Goal: Information Seeking & Learning: Find specific fact

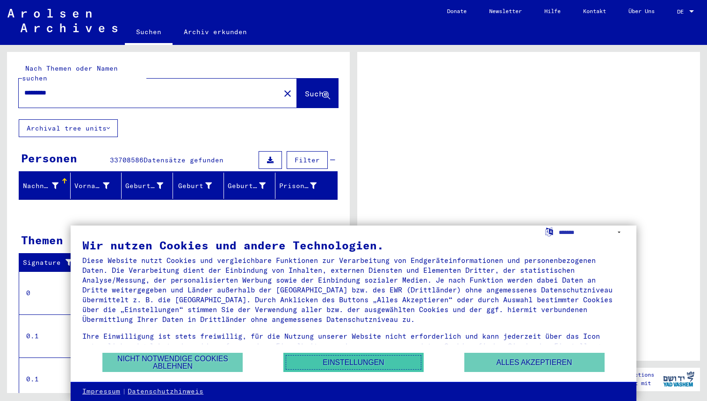
click at [349, 354] on button "Einstellungen" at bounding box center [353, 362] width 140 height 19
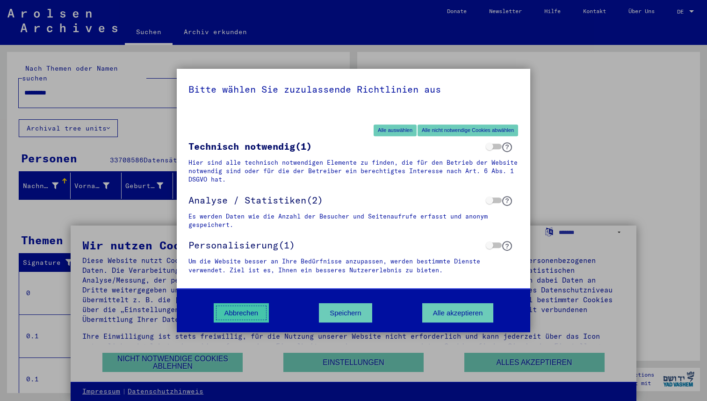
click at [241, 307] on button "Abbrechen" at bounding box center [242, 312] width 56 height 19
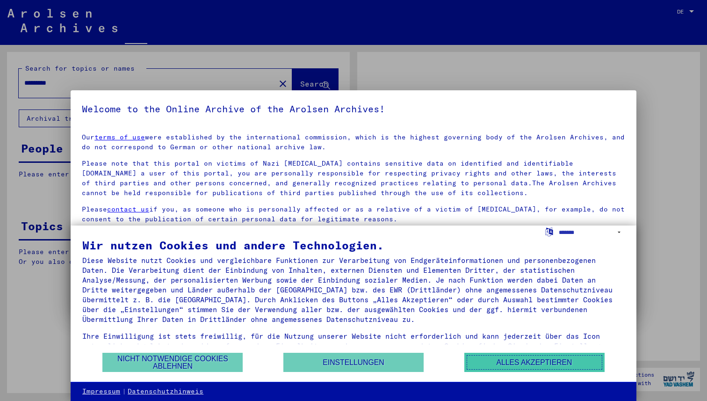
click at [500, 362] on button "Alles akzeptieren" at bounding box center [534, 362] width 140 height 19
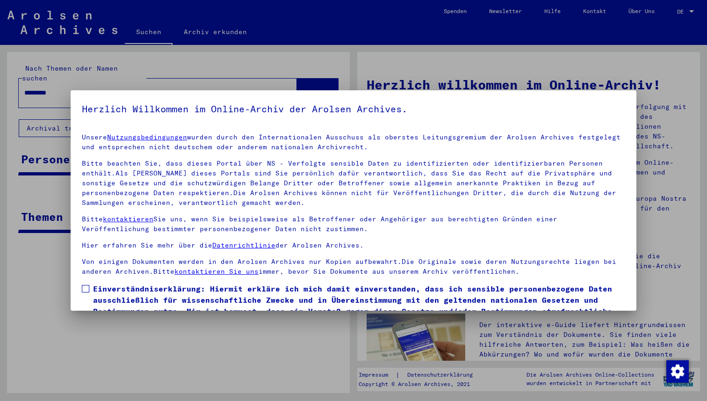
scroll to position [51, 0]
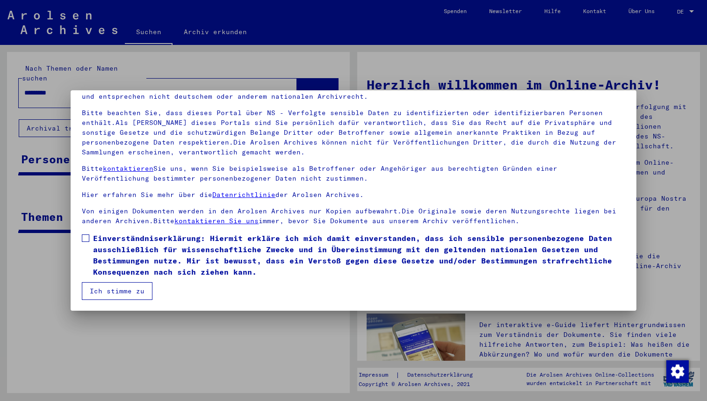
click at [80, 232] on mat-dialog-content "Unsere Nutzungsbedingungen wurden durch den Internationalen Ausschuss als obers…" at bounding box center [354, 187] width 566 height 225
click at [84, 238] on span at bounding box center [85, 237] width 7 height 7
click at [108, 298] on button "Ich stimme zu" at bounding box center [117, 291] width 71 height 18
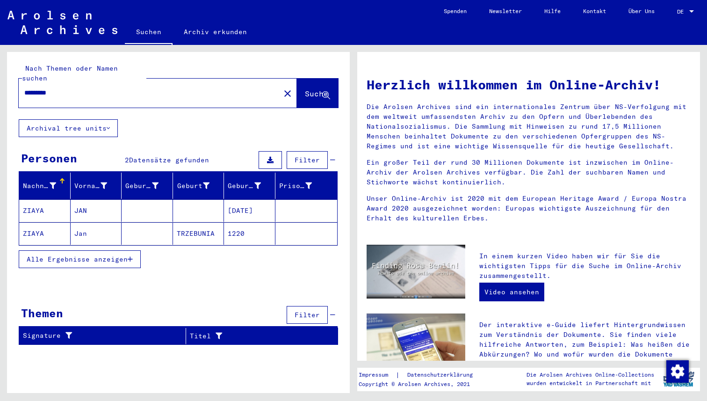
click at [55, 88] on input "*********" at bounding box center [146, 93] width 245 height 10
type input "*********"
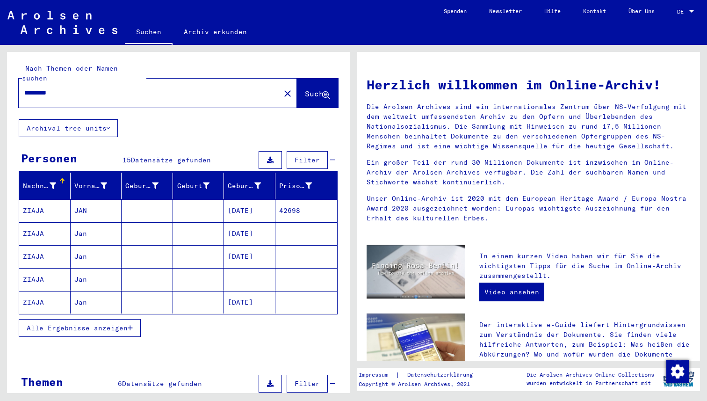
click at [166, 226] on mat-cell at bounding box center [147, 233] width 51 height 22
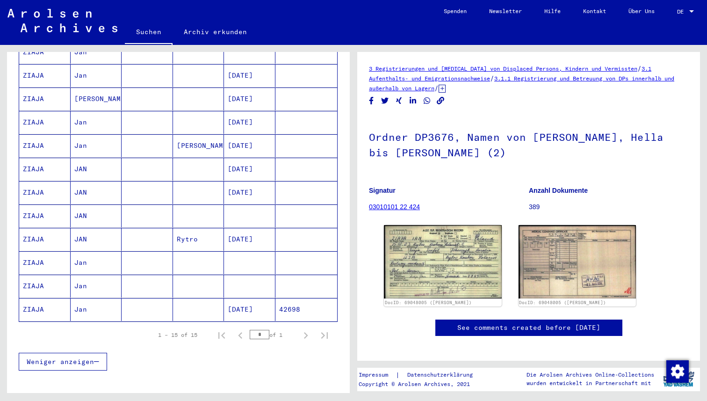
scroll to position [230, 0]
click at [459, 251] on img at bounding box center [442, 261] width 123 height 77
click at [268, 228] on mat-cell "[DATE]" at bounding box center [249, 238] width 51 height 23
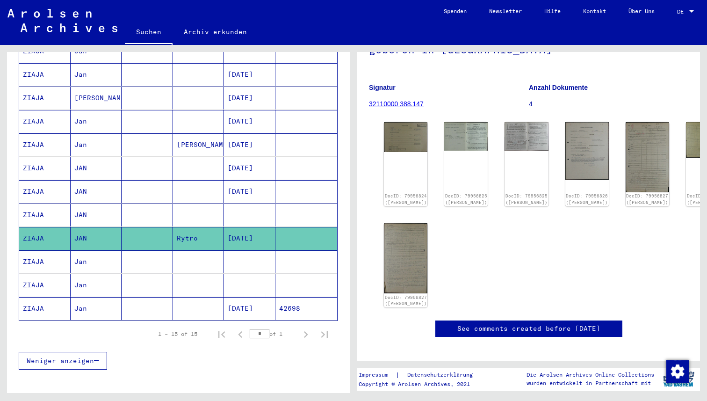
scroll to position [120, 0]
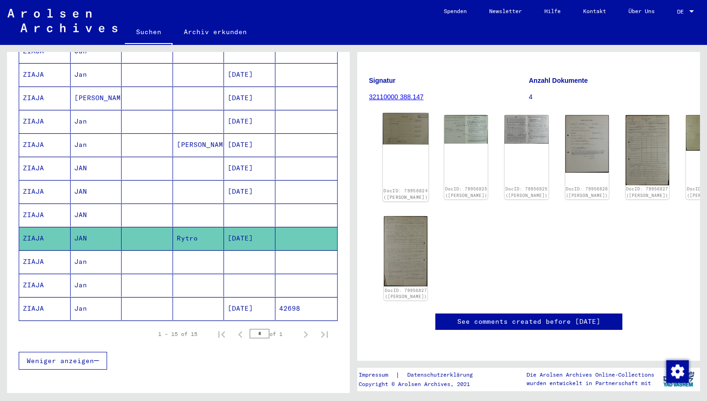
click at [407, 124] on img at bounding box center [406, 128] width 46 height 31
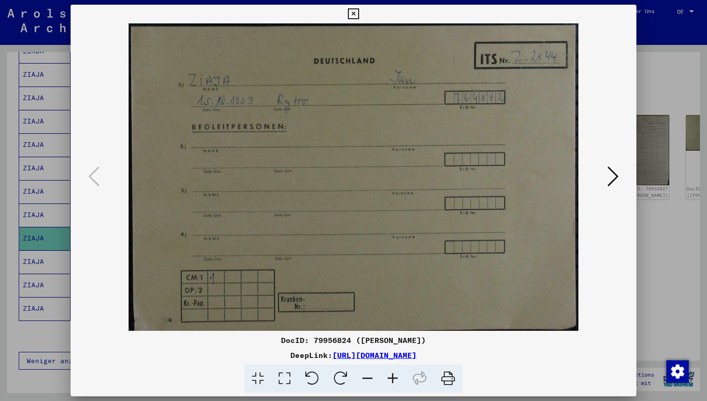
click at [611, 169] on icon at bounding box center [613, 176] width 11 height 22
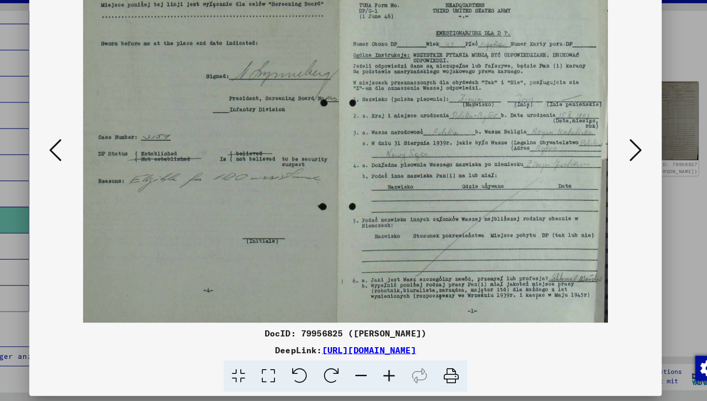
scroll to position [0, 0]
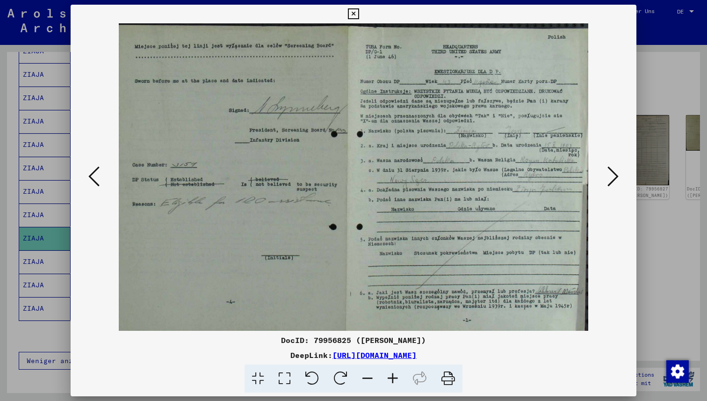
click at [618, 175] on button at bounding box center [613, 177] width 17 height 27
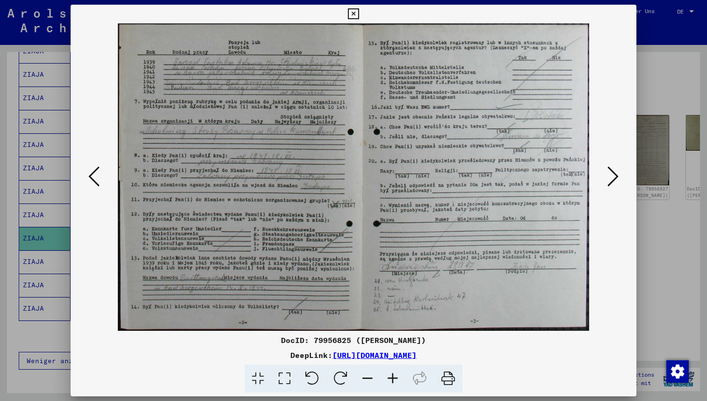
click at [610, 189] on button at bounding box center [613, 177] width 17 height 27
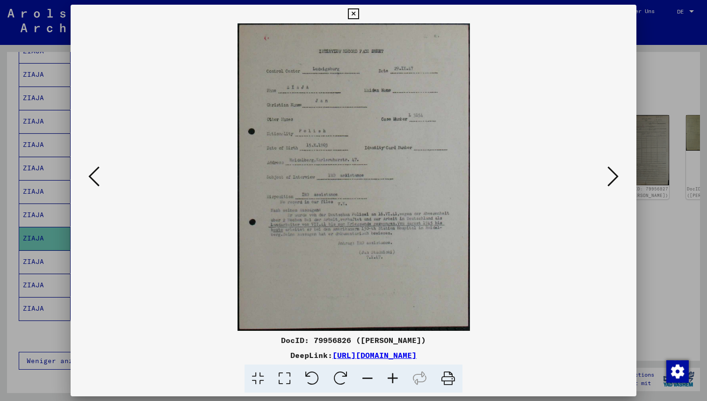
click at [617, 176] on icon at bounding box center [613, 176] width 11 height 22
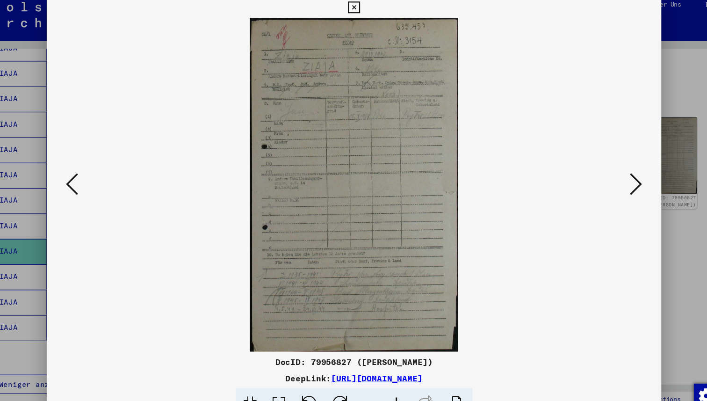
click at [623, 177] on div at bounding box center [354, 176] width 566 height 307
click at [618, 177] on button at bounding box center [613, 177] width 17 height 27
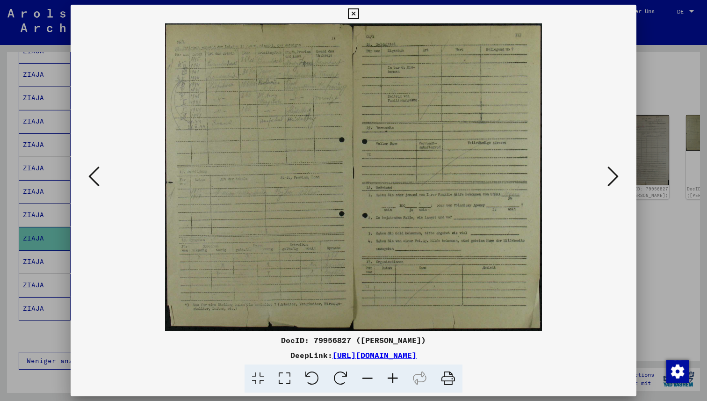
click at [620, 175] on button at bounding box center [613, 177] width 17 height 27
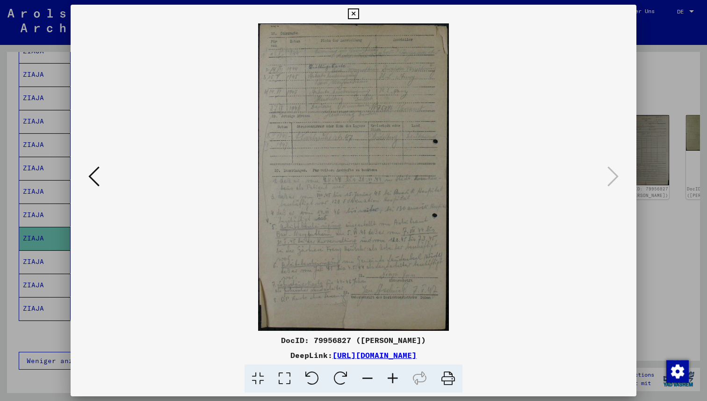
click at [623, 171] on div at bounding box center [354, 176] width 566 height 307
click at [96, 172] on icon at bounding box center [93, 176] width 11 height 22
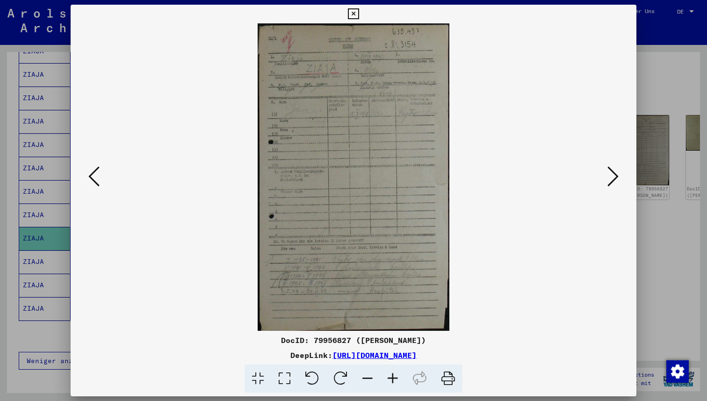
click at [96, 172] on icon at bounding box center [93, 176] width 11 height 22
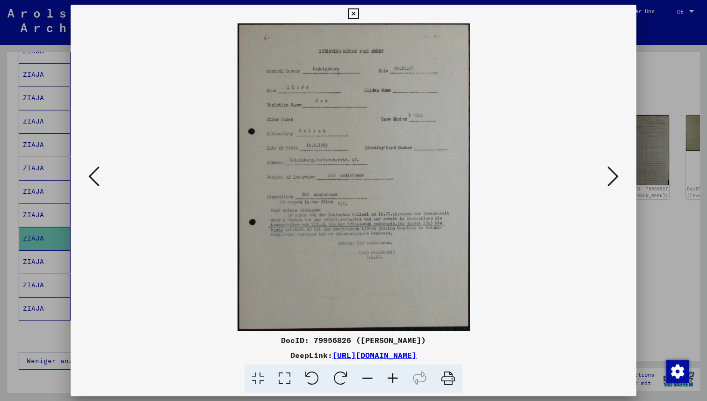
click at [96, 172] on icon at bounding box center [93, 176] width 11 height 22
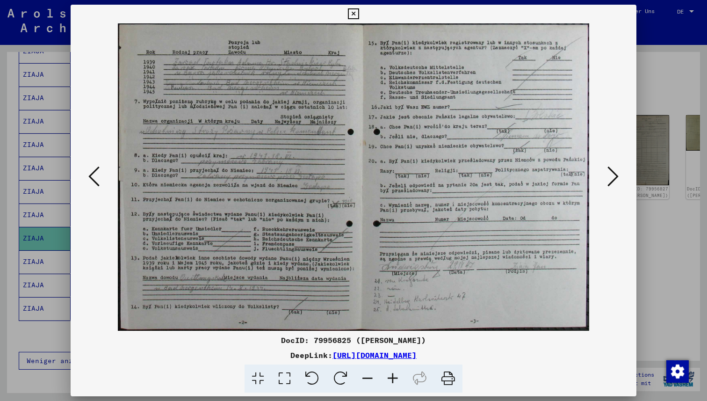
click at [96, 172] on icon at bounding box center [93, 176] width 11 height 22
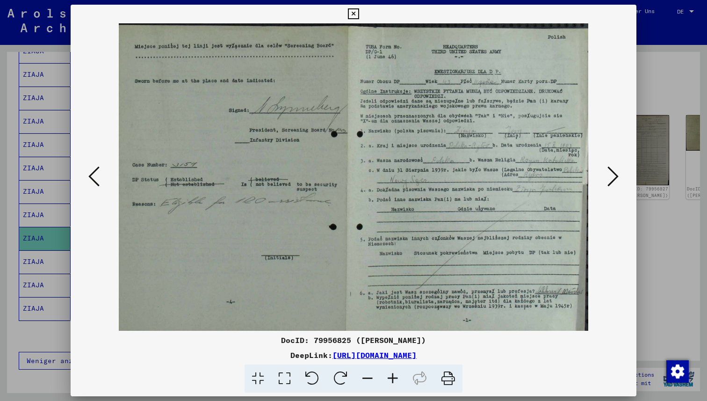
click at [613, 183] on icon at bounding box center [613, 176] width 11 height 22
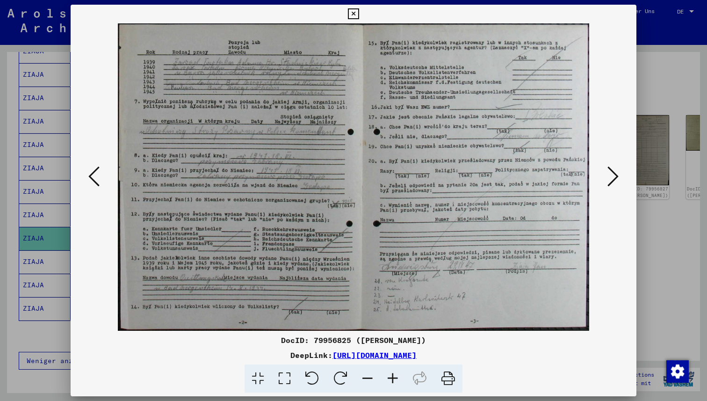
click at [610, 172] on icon at bounding box center [613, 176] width 11 height 22
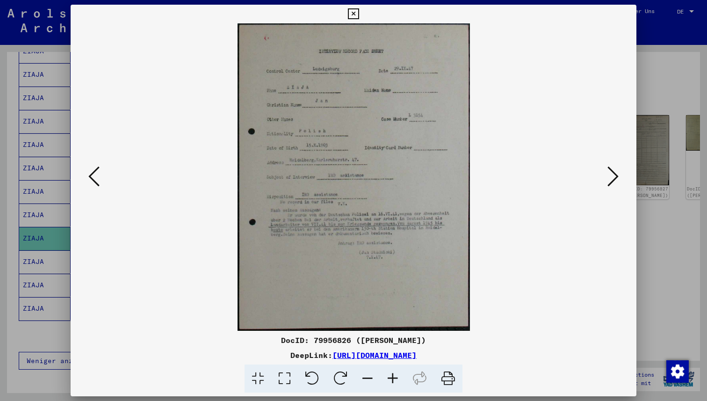
click at [610, 172] on icon at bounding box center [613, 176] width 11 height 22
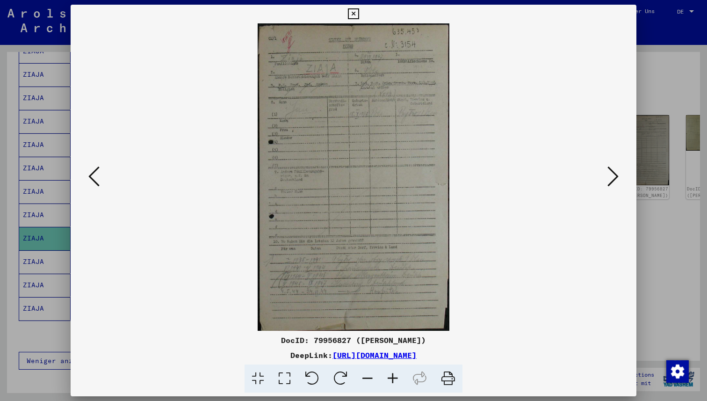
click at [610, 172] on icon at bounding box center [613, 176] width 11 height 22
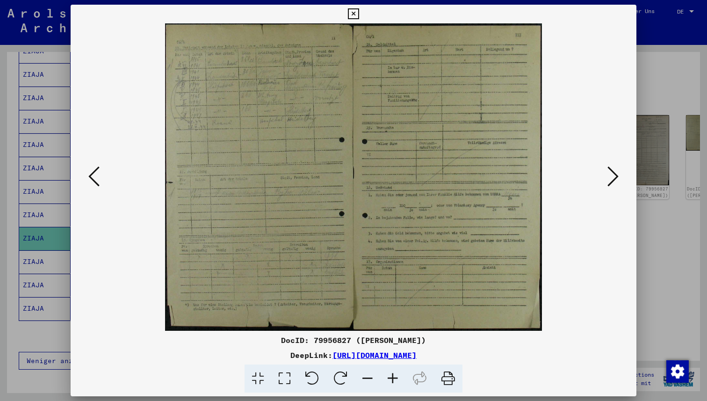
click at [610, 172] on icon at bounding box center [613, 176] width 11 height 22
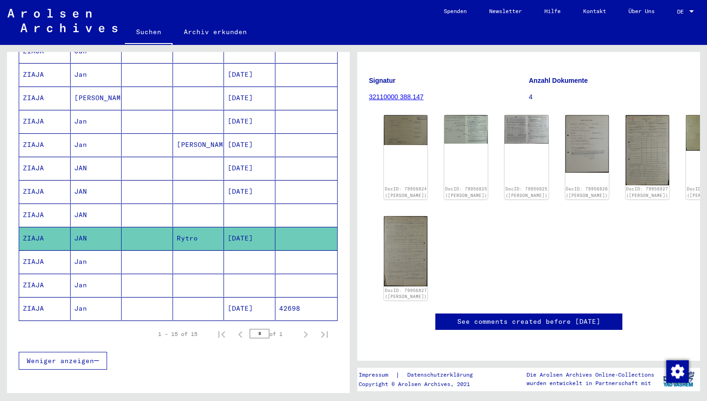
scroll to position [282, 0]
click at [275, 257] on mat-cell at bounding box center [249, 261] width 51 height 23
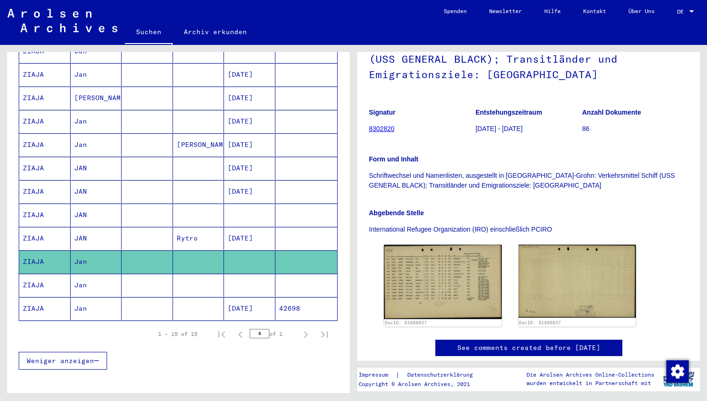
scroll to position [106, 0]
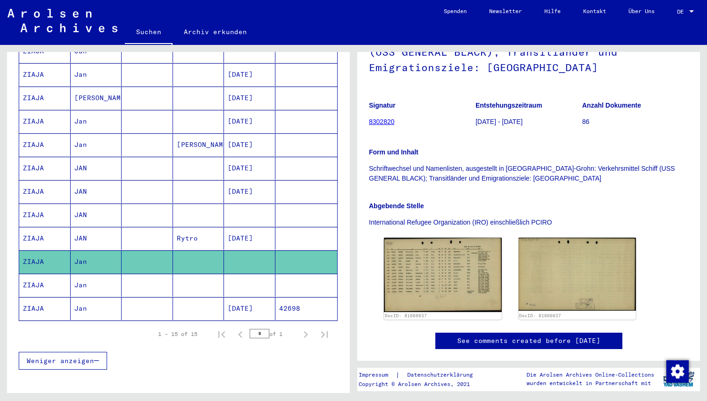
click at [135, 286] on mat-cell at bounding box center [147, 285] width 51 height 23
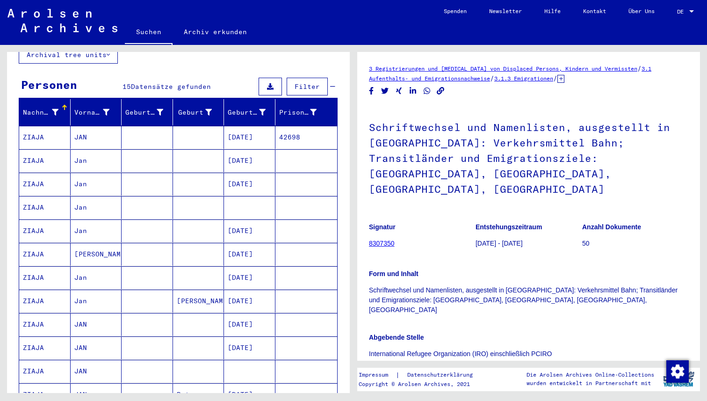
scroll to position [66, 0]
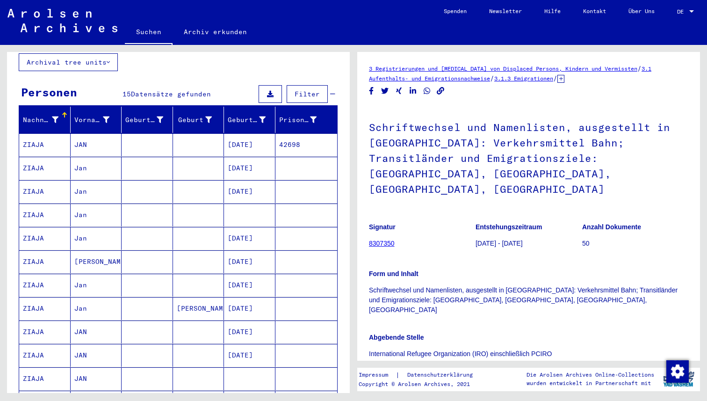
click at [152, 205] on mat-cell at bounding box center [147, 214] width 51 height 23
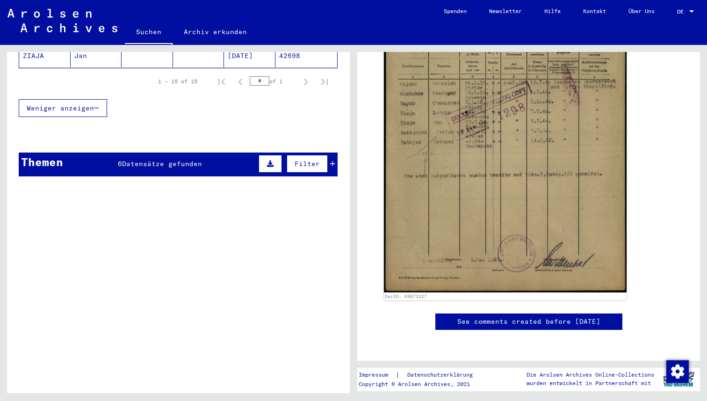
scroll to position [475, 0]
